Goal: Register for event/course

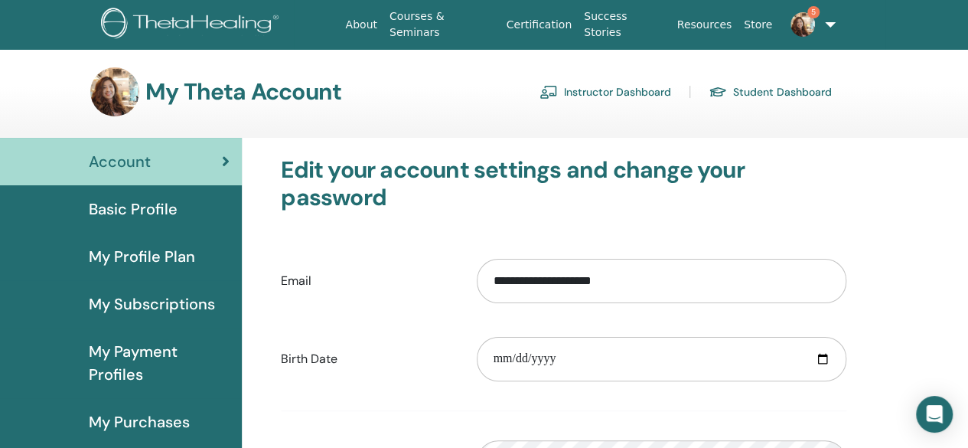
click at [752, 92] on link "Student Dashboard" at bounding box center [770, 92] width 123 height 24
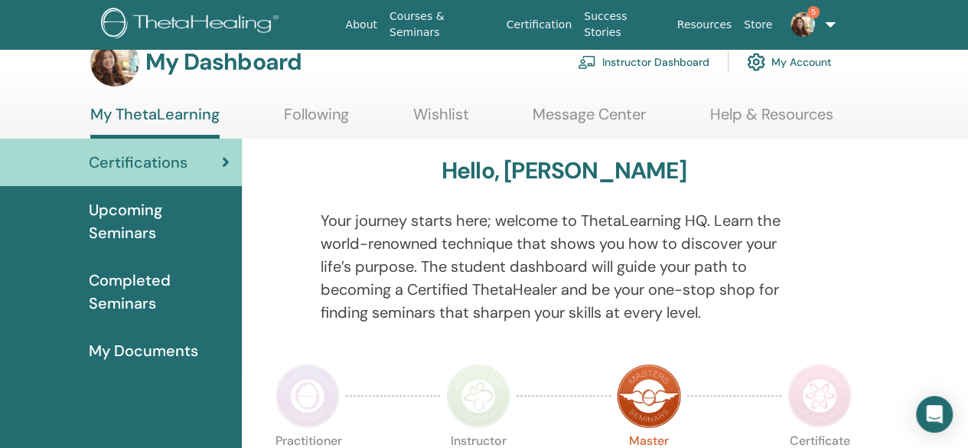
scroll to position [77, 0]
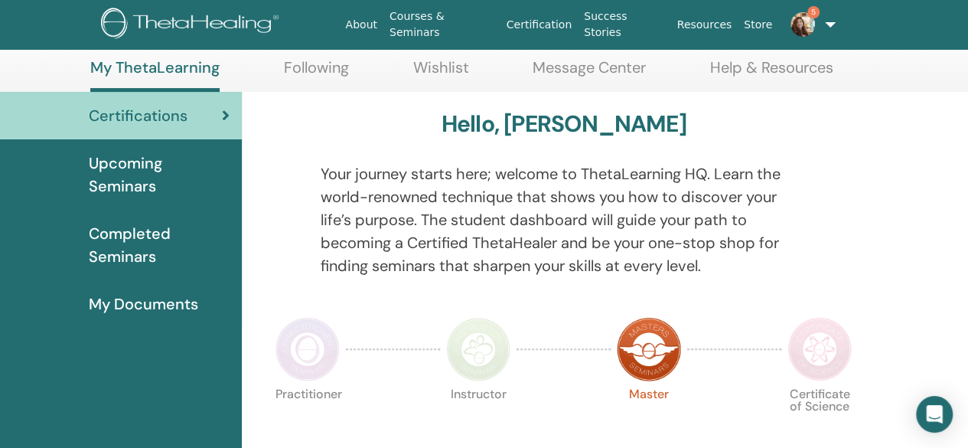
click at [141, 177] on span "Upcoming Seminars" at bounding box center [159, 175] width 141 height 46
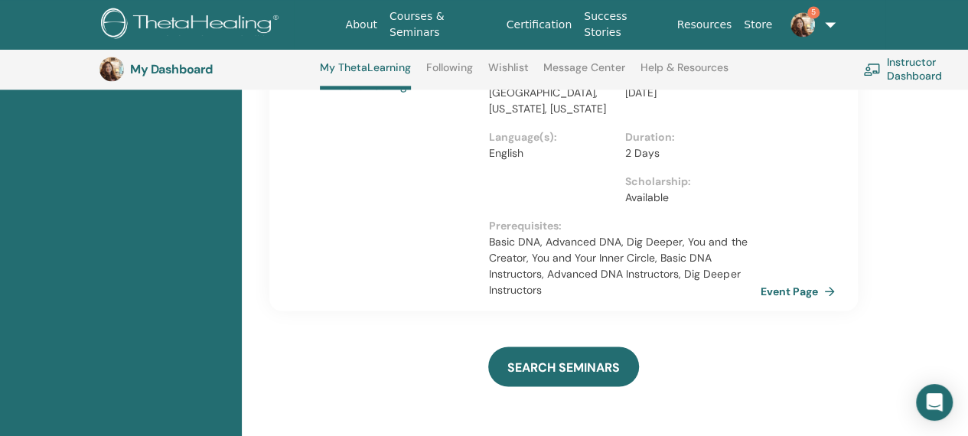
scroll to position [1188, 0]
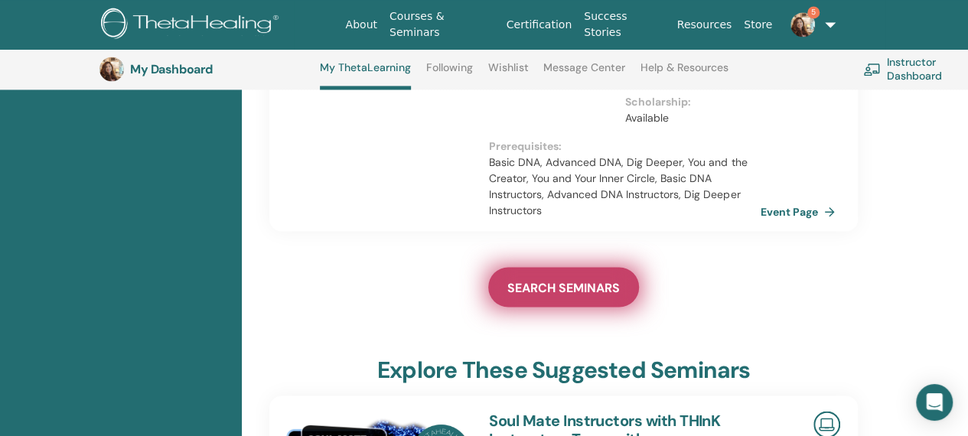
click at [560, 279] on span "SEARCH SEMINARS" at bounding box center [564, 287] width 113 height 16
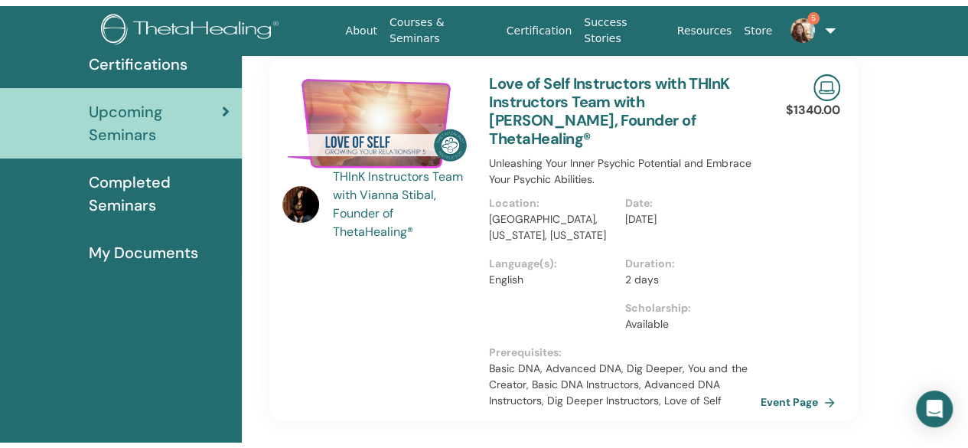
scroll to position [0, 0]
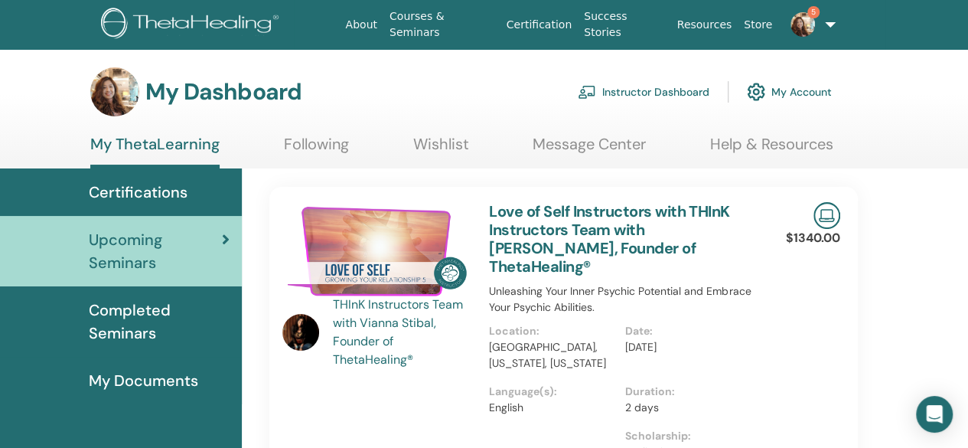
click at [158, 383] on span "My Documents" at bounding box center [143, 380] width 109 height 23
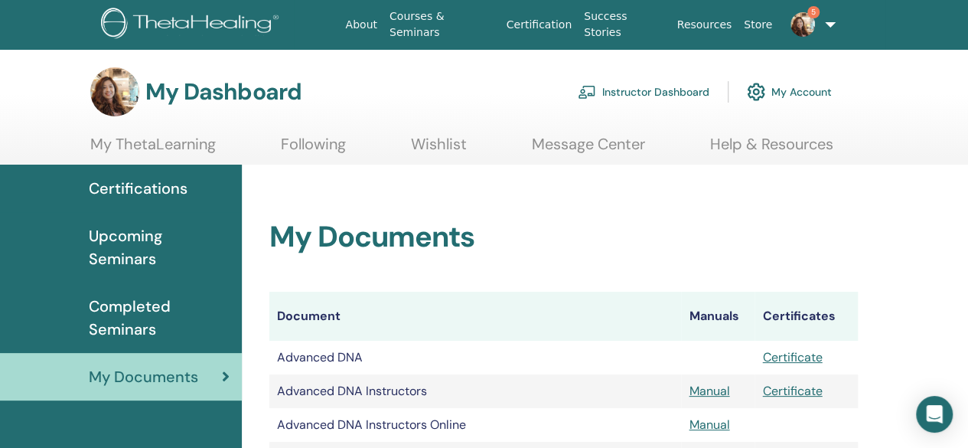
click at [467, 28] on link "Courses & Seminars" at bounding box center [442, 24] width 117 height 44
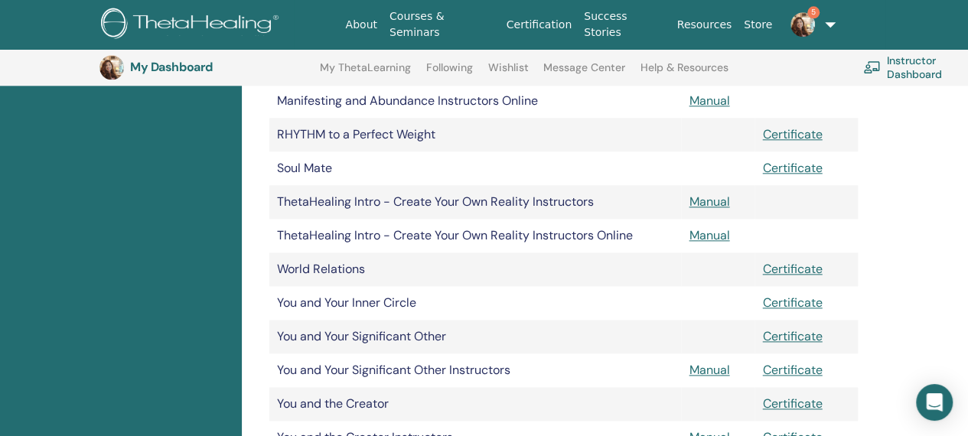
scroll to position [802, 0]
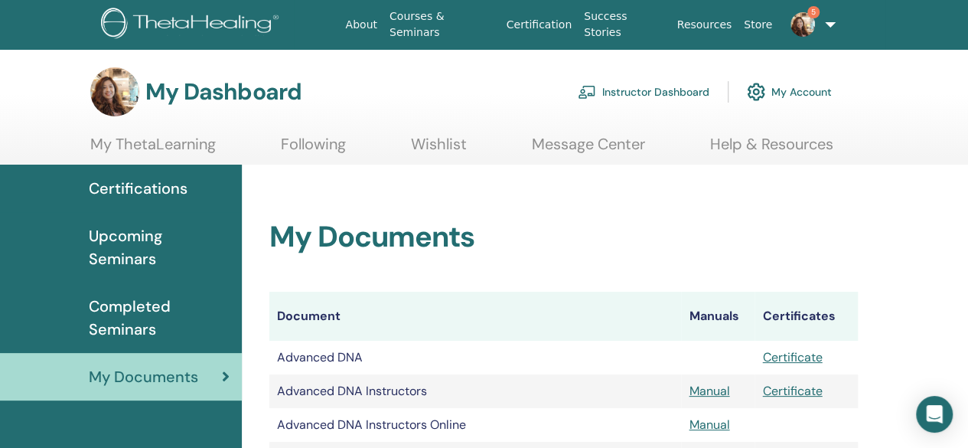
click at [174, 191] on span "Certifications" at bounding box center [138, 188] width 99 height 23
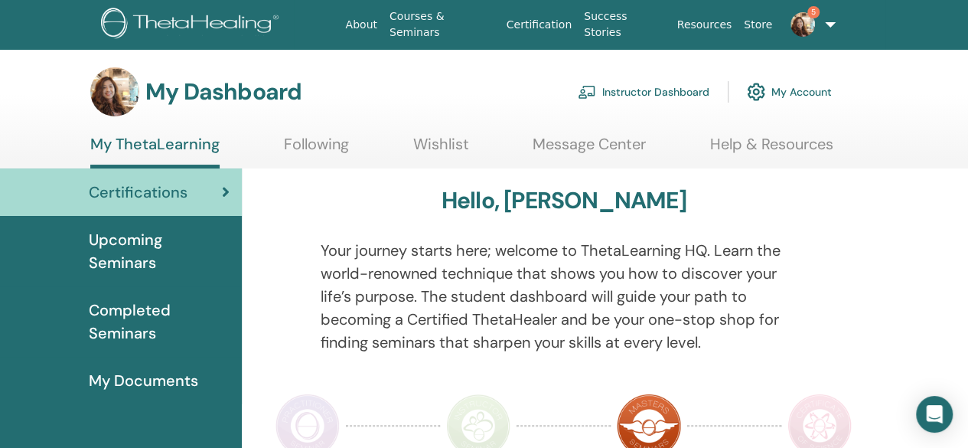
click at [114, 380] on span "My Documents" at bounding box center [143, 380] width 109 height 23
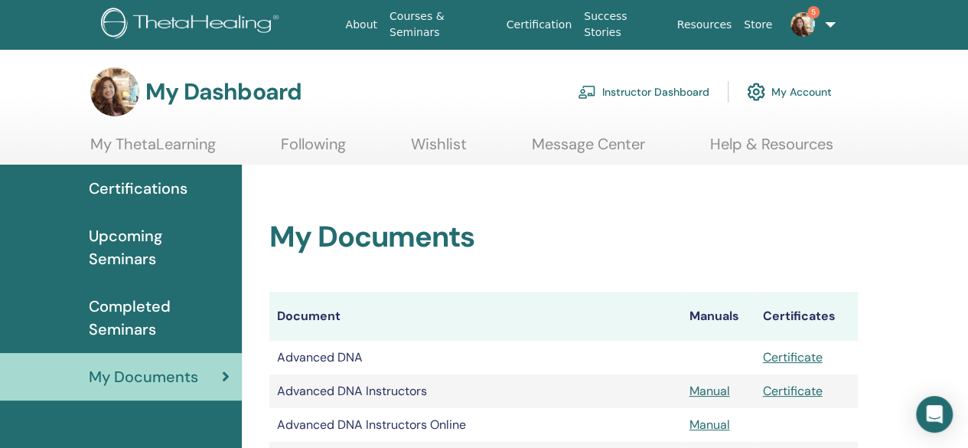
click at [646, 88] on link "Instructor Dashboard" at bounding box center [644, 92] width 132 height 34
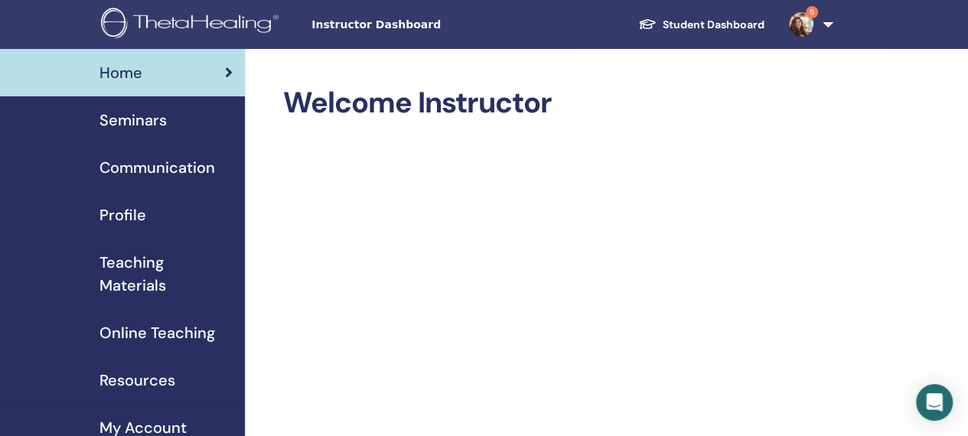
click at [159, 122] on span "Seminars" at bounding box center [133, 120] width 67 height 23
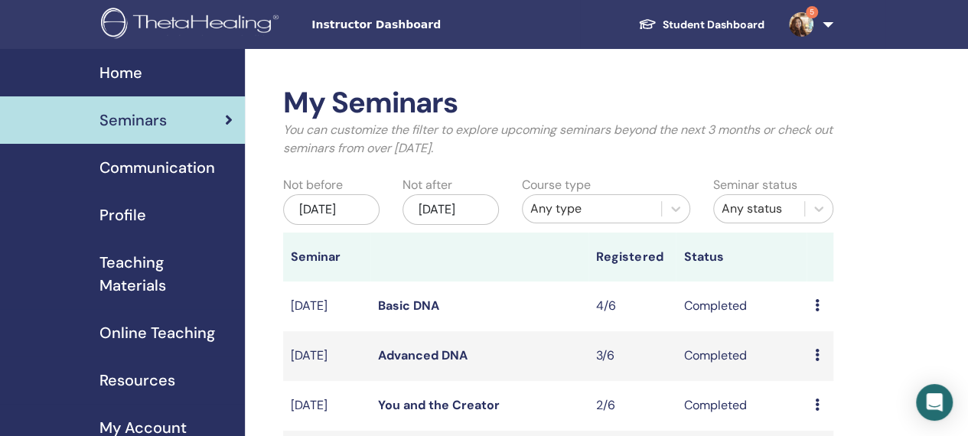
click at [122, 65] on span "Home" at bounding box center [121, 72] width 43 height 23
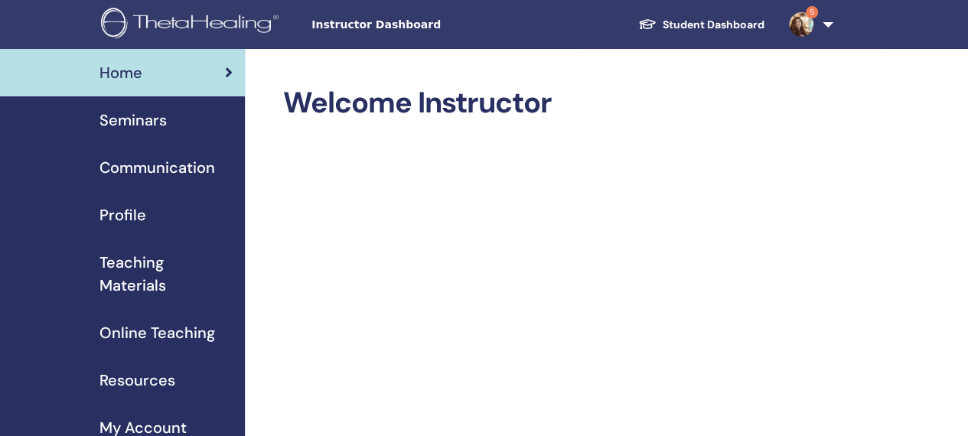
click at [818, 30] on link "5" at bounding box center [808, 24] width 63 height 49
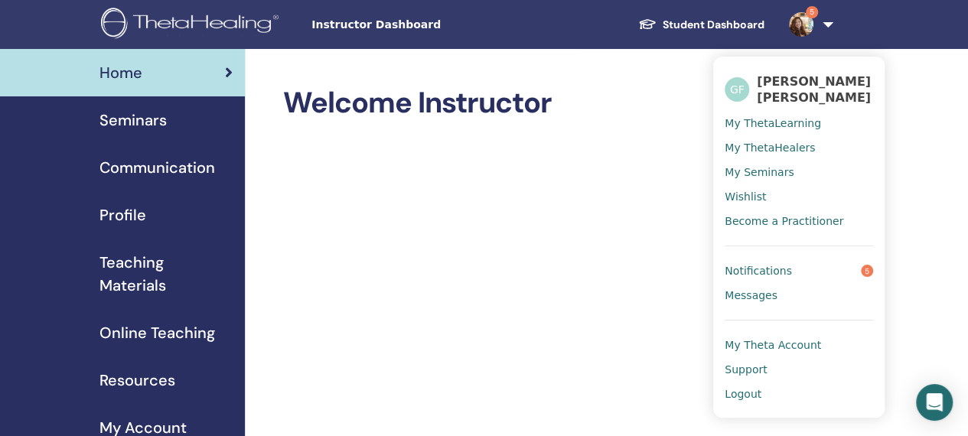
click at [786, 345] on span "My Theta Account" at bounding box center [773, 345] width 96 height 14
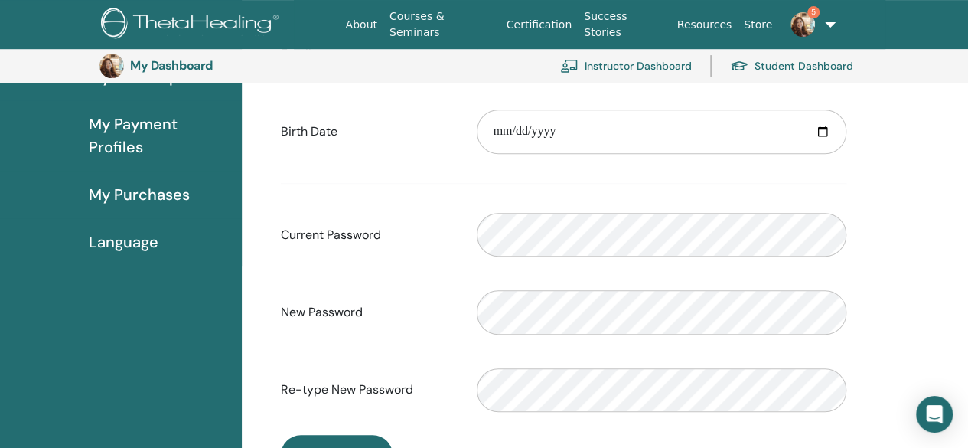
scroll to position [263, 0]
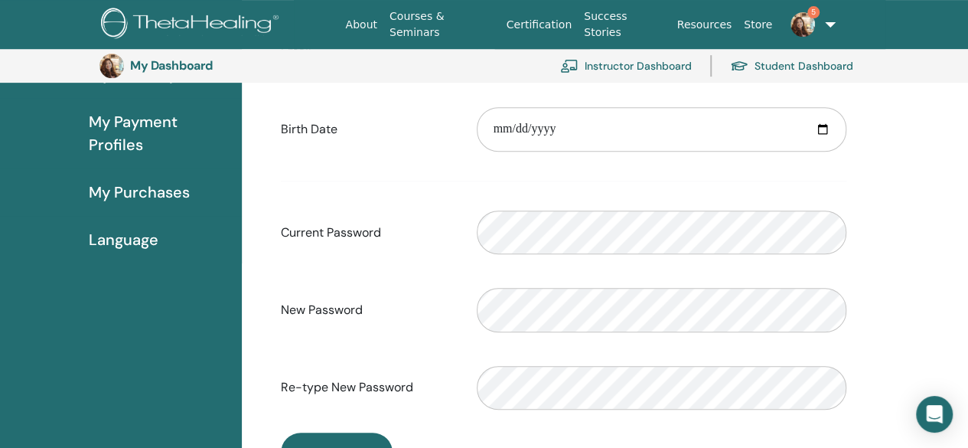
click at [136, 137] on span "My Payment Profiles" at bounding box center [159, 133] width 141 height 46
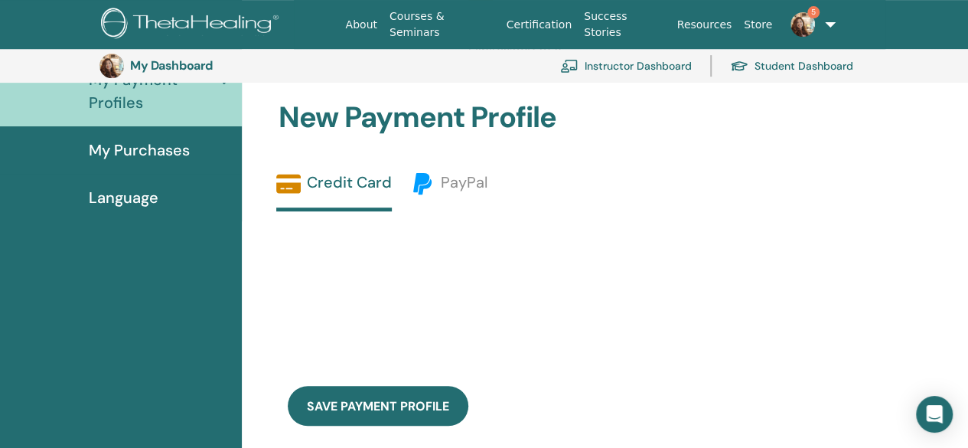
scroll to position [110, 0]
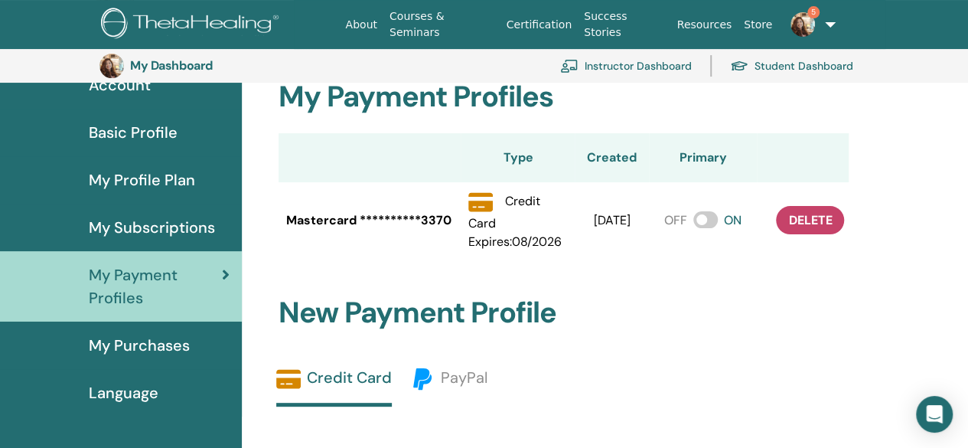
click at [819, 66] on link "Student Dashboard" at bounding box center [791, 66] width 123 height 34
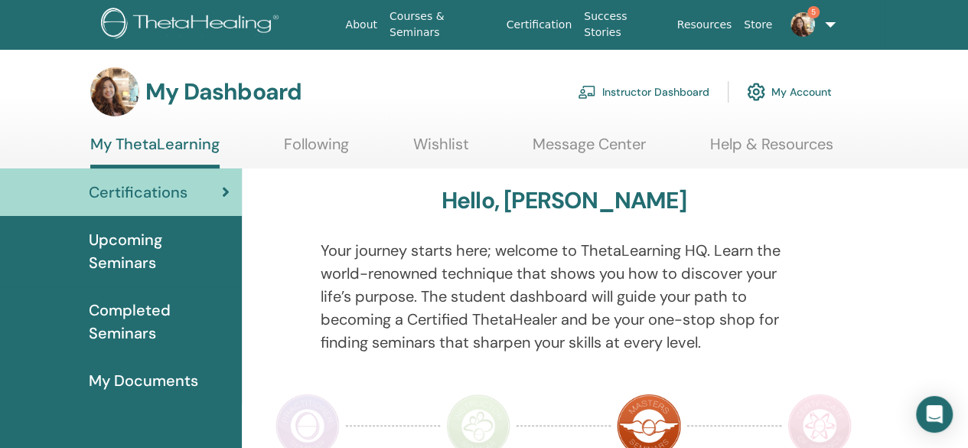
click at [96, 250] on span "Upcoming Seminars" at bounding box center [159, 251] width 141 height 46
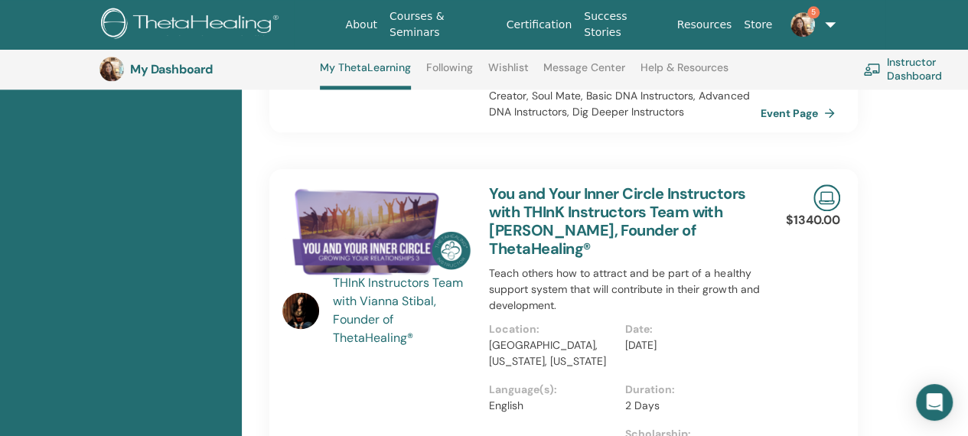
scroll to position [805, 0]
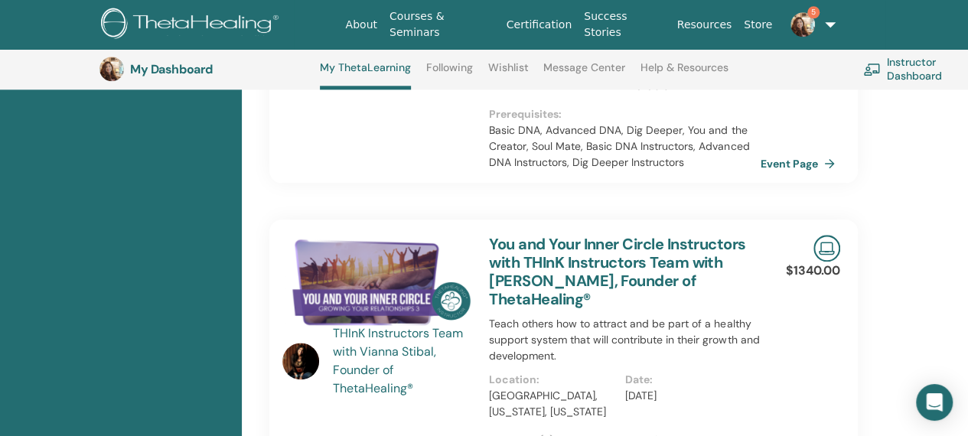
click at [603, 234] on link "You and Your Inner Circle Instructors with THInK Instructors Team with [PERSON_…" at bounding box center [617, 271] width 256 height 75
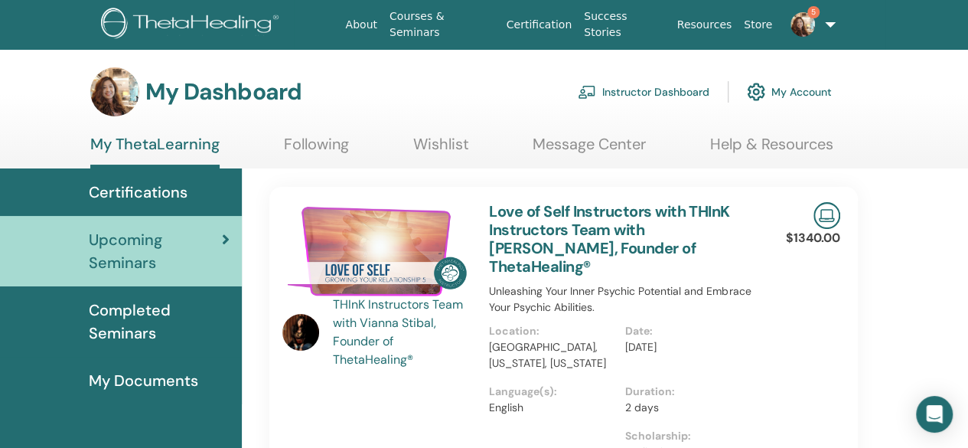
click at [603, 218] on link "Love of Self Instructors with THInK Instructors Team with [PERSON_NAME], Founde…" at bounding box center [609, 238] width 240 height 75
click at [602, 227] on link "Love of Self Instructors with THInK Instructors Team with [PERSON_NAME], Founde…" at bounding box center [609, 238] width 240 height 75
click at [338, 246] on img at bounding box center [377, 251] width 188 height 98
click at [358, 333] on div "THInK Instructors Team with Vianna Stibal, Founder of ThetaHealing®" at bounding box center [404, 332] width 142 height 73
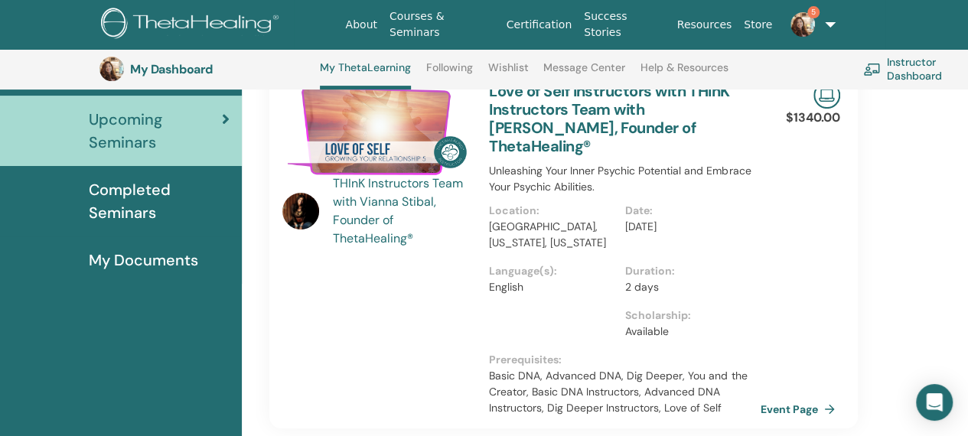
scroll to position [269, 0]
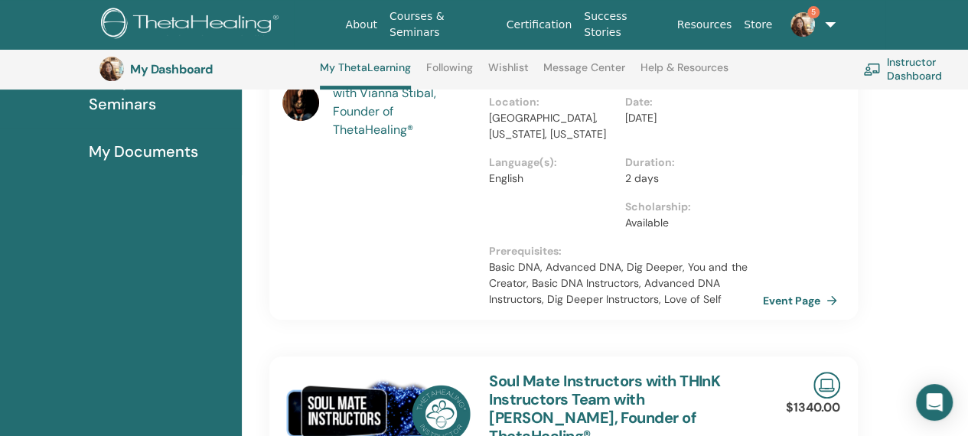
click at [795, 289] on link "Event Page" at bounding box center [803, 300] width 80 height 23
